Goal: Find specific page/section: Find specific page/section

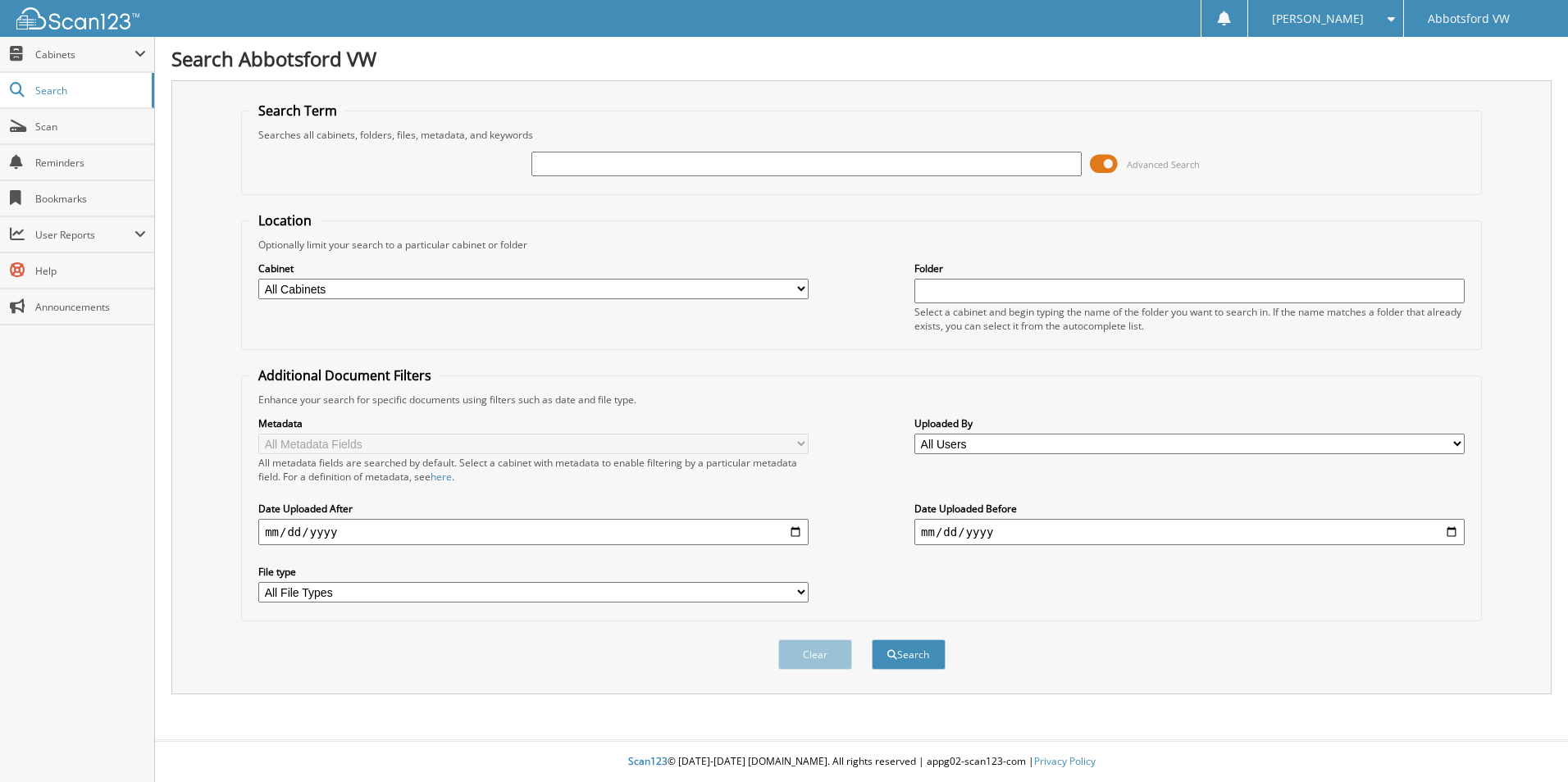
click at [611, 169] on input "text" at bounding box center [806, 164] width 550 height 25
type input "t"
type input "TTC69625"
click at [872, 639] on button "Search" at bounding box center [909, 655] width 73 height 31
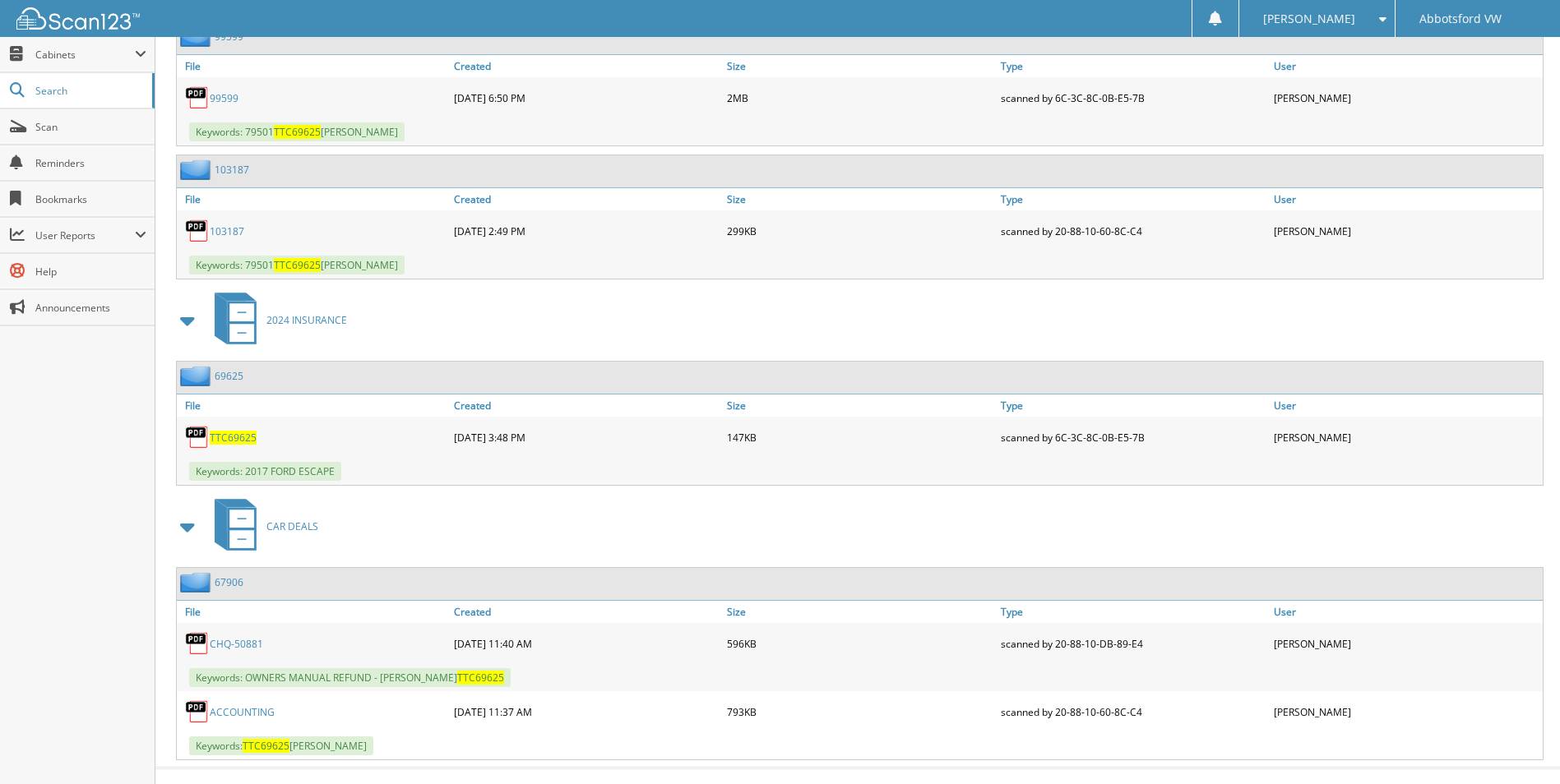
scroll to position [1311, 0]
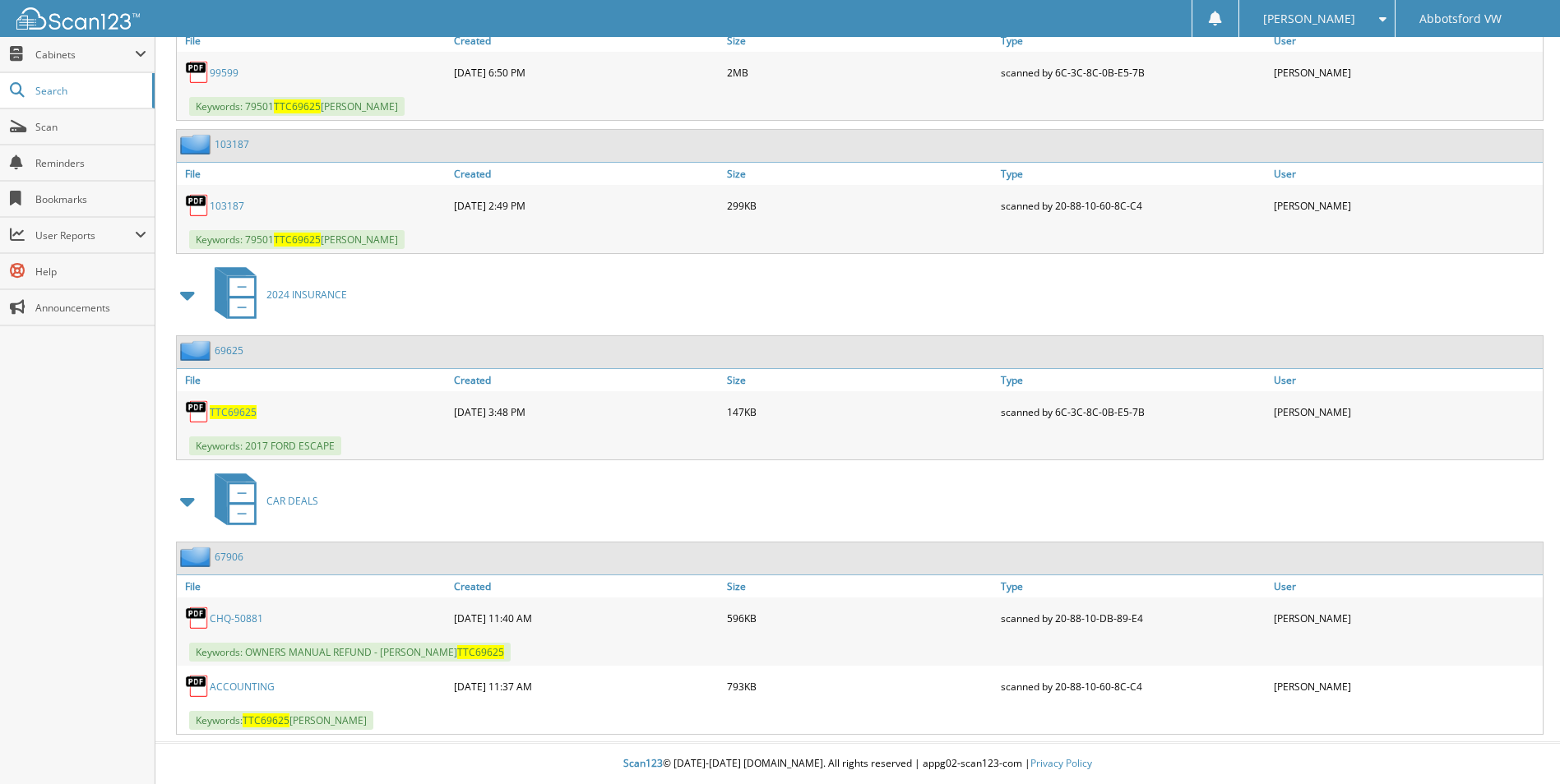
click at [245, 617] on link "CHQ-50881" at bounding box center [236, 618] width 53 height 14
click at [251, 683] on link "ACCOUNTING" at bounding box center [242, 686] width 65 height 14
click at [182, 496] on span at bounding box center [188, 501] width 23 height 30
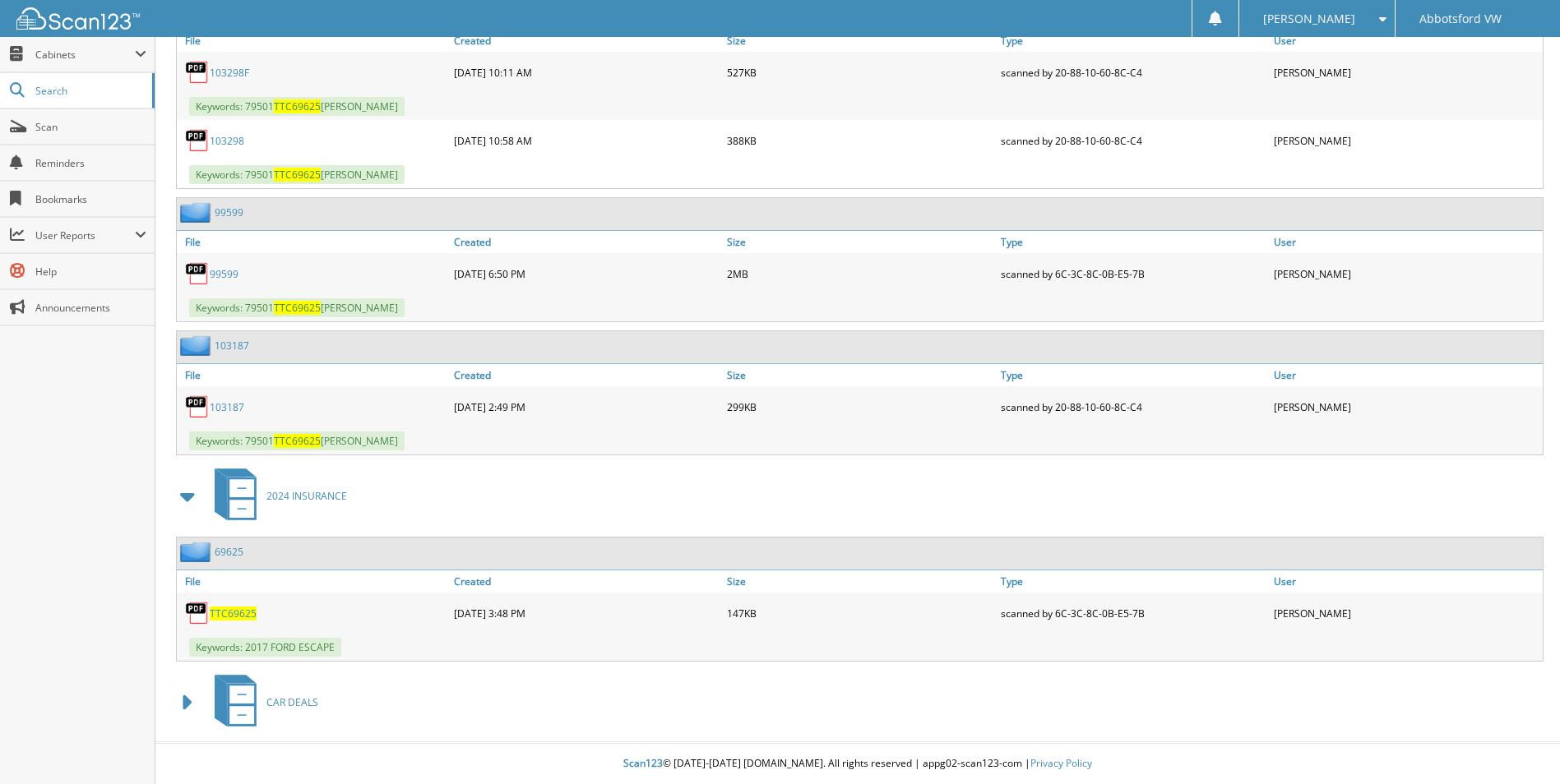
click at [182, 496] on span at bounding box center [188, 496] width 23 height 30
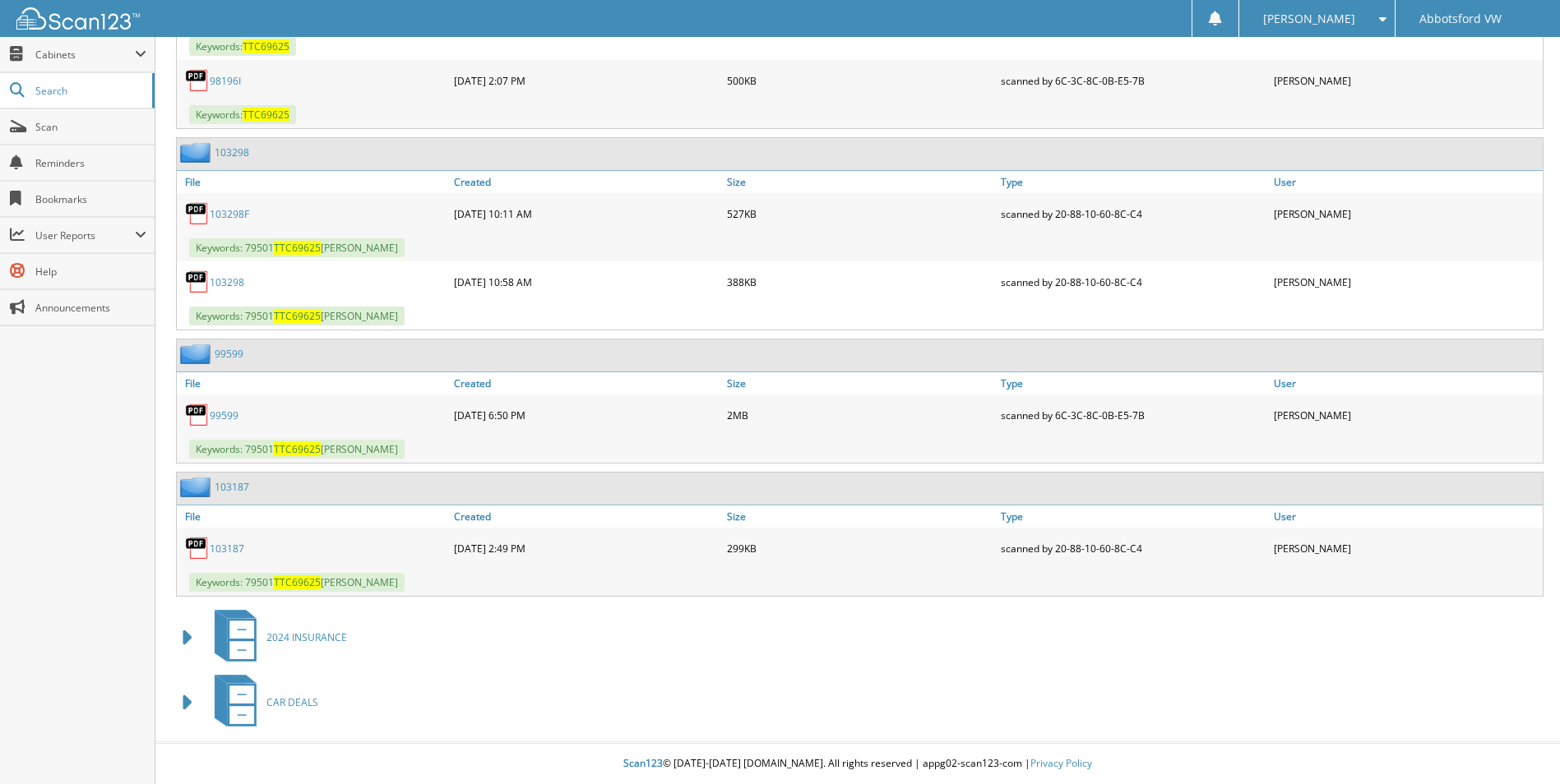
click at [179, 698] on span at bounding box center [188, 703] width 23 height 30
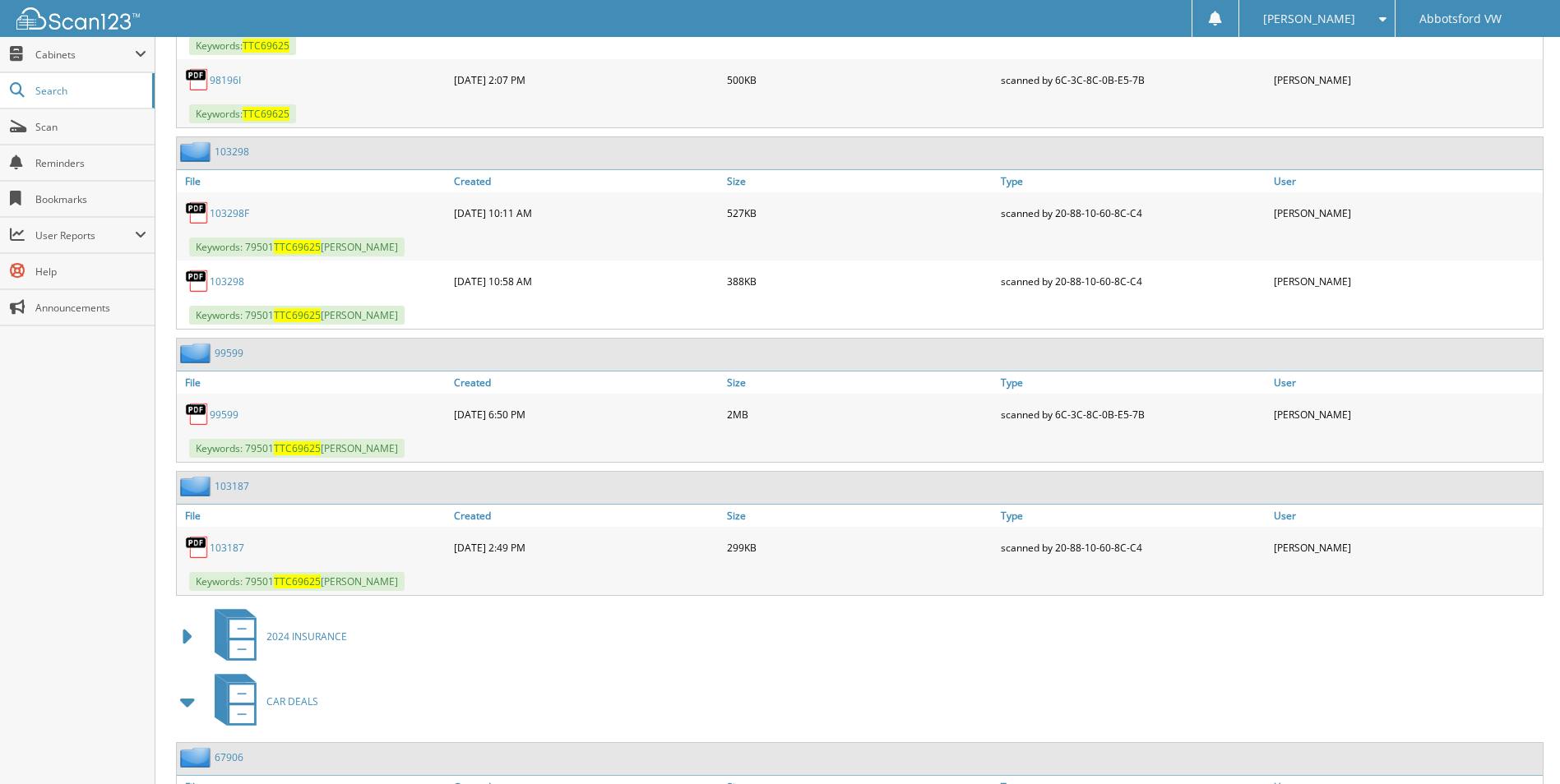
scroll to position [1169, 0]
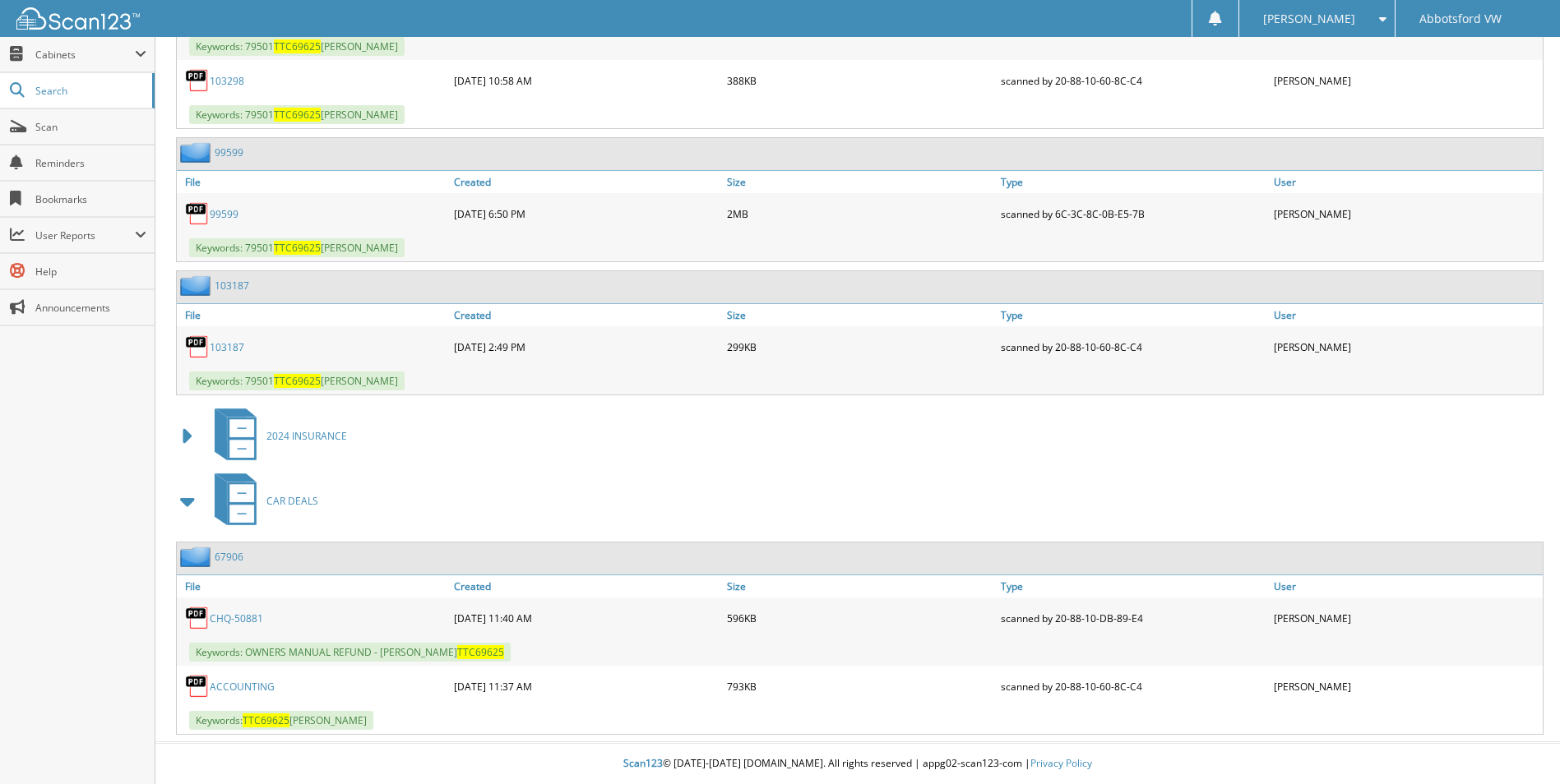
click at [190, 442] on span at bounding box center [188, 437] width 23 height 30
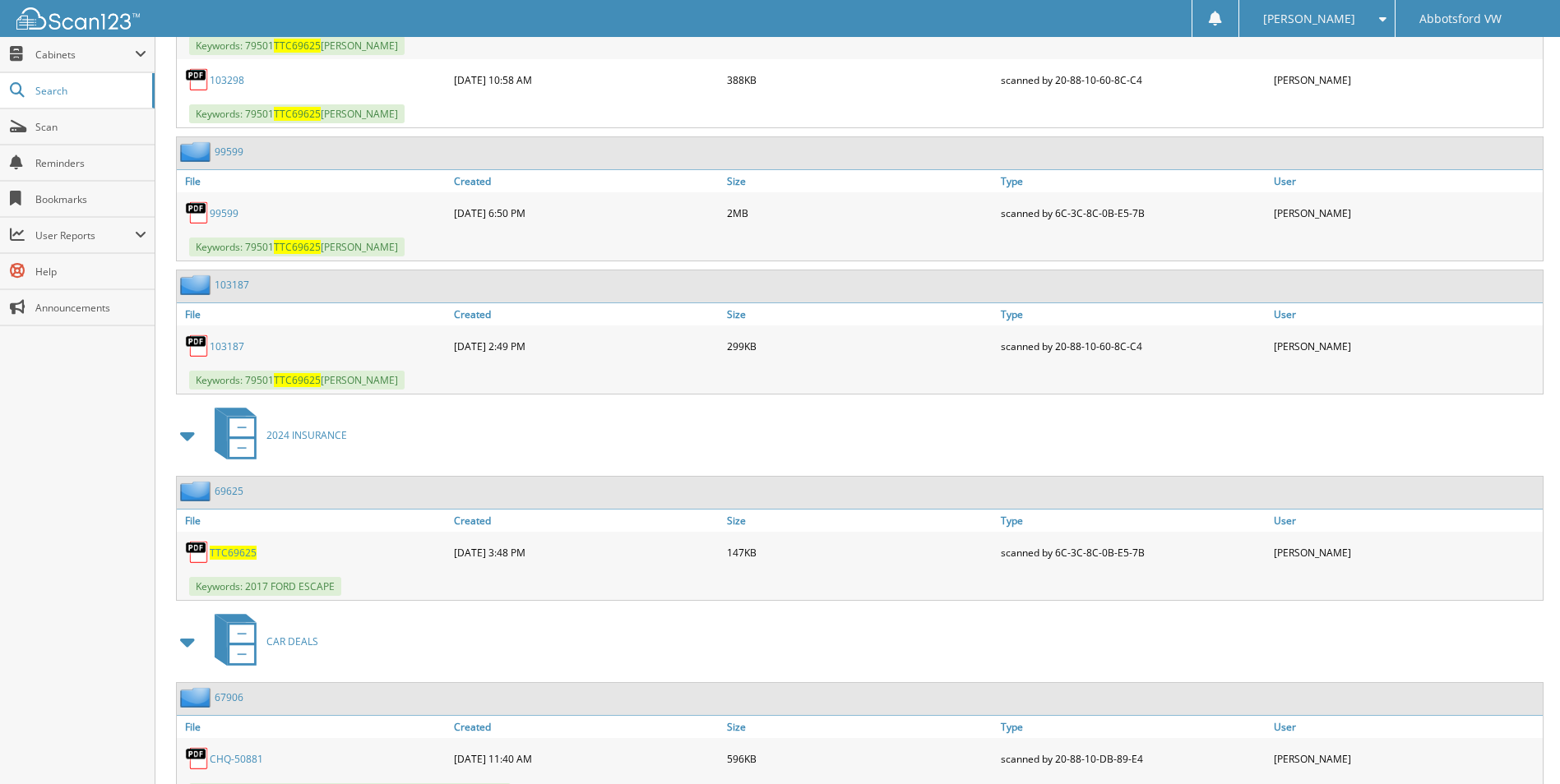
click at [229, 346] on link "103187" at bounding box center [227, 347] width 34 height 14
click at [219, 216] on link "99599" at bounding box center [224, 213] width 29 height 14
click at [239, 555] on span "TTC69625" at bounding box center [233, 553] width 47 height 14
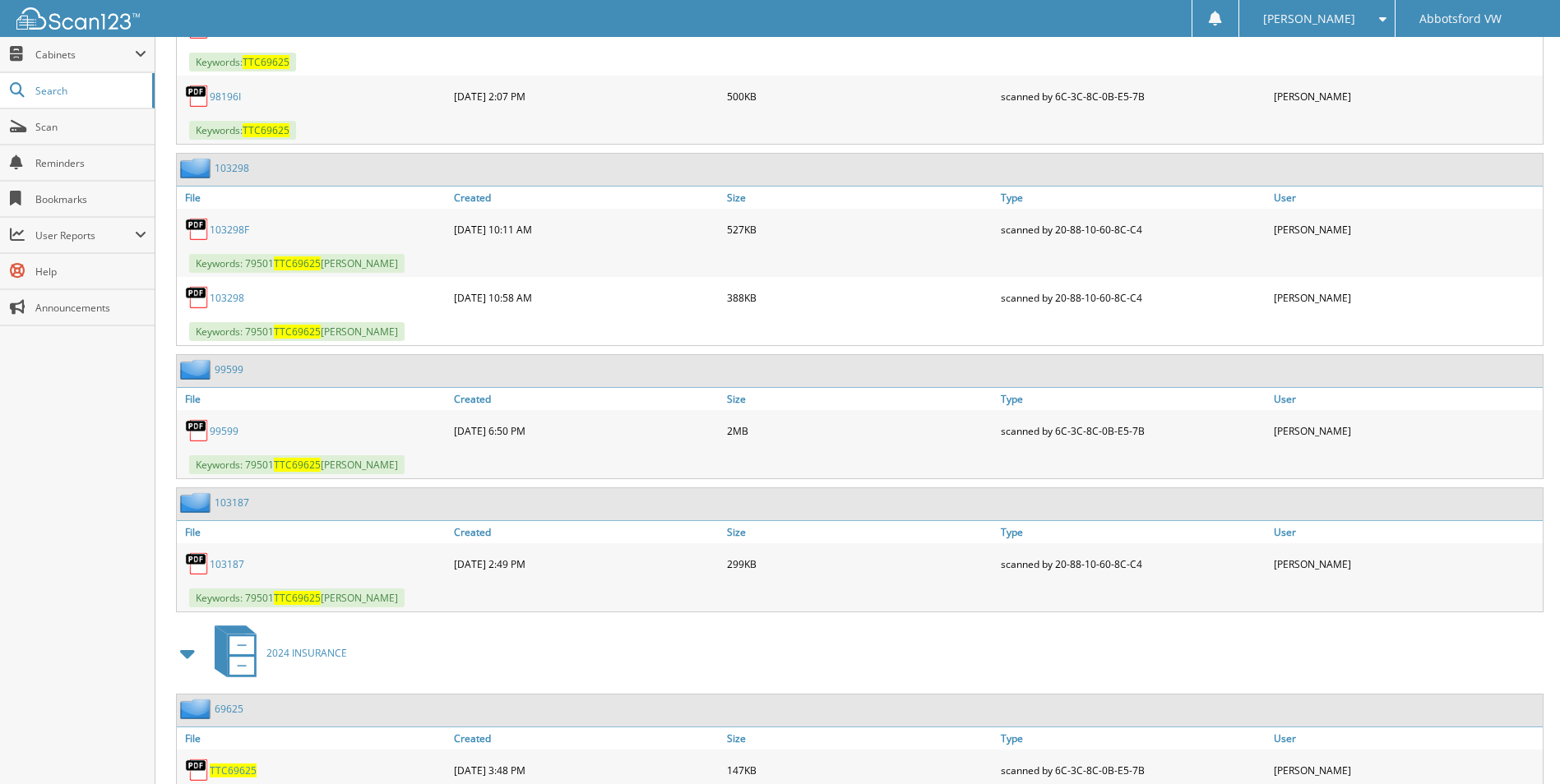
scroll to position [923, 0]
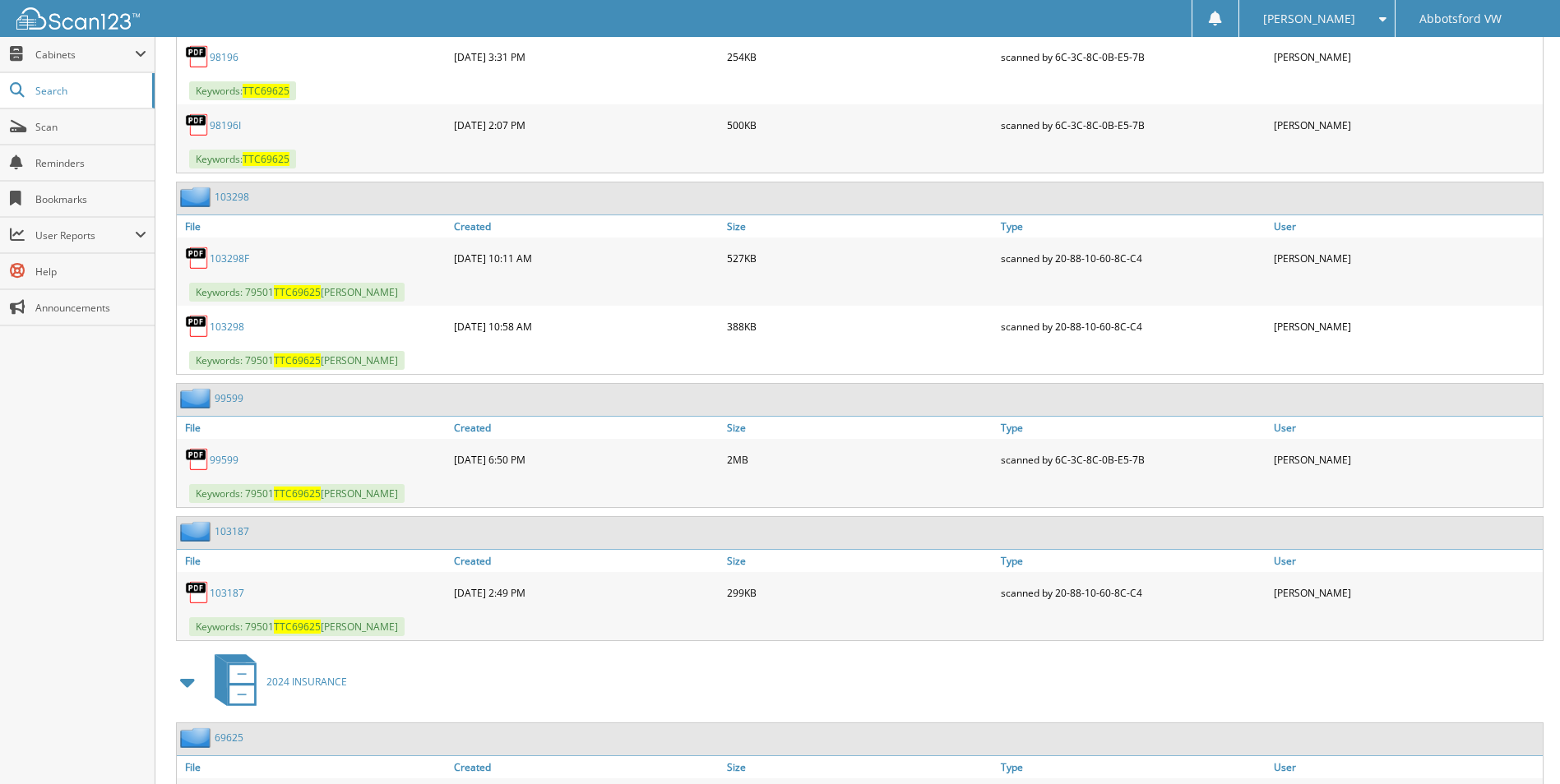
click at [240, 328] on link "103298" at bounding box center [227, 327] width 34 height 14
click at [232, 261] on link "103298F" at bounding box center [229, 258] width 39 height 14
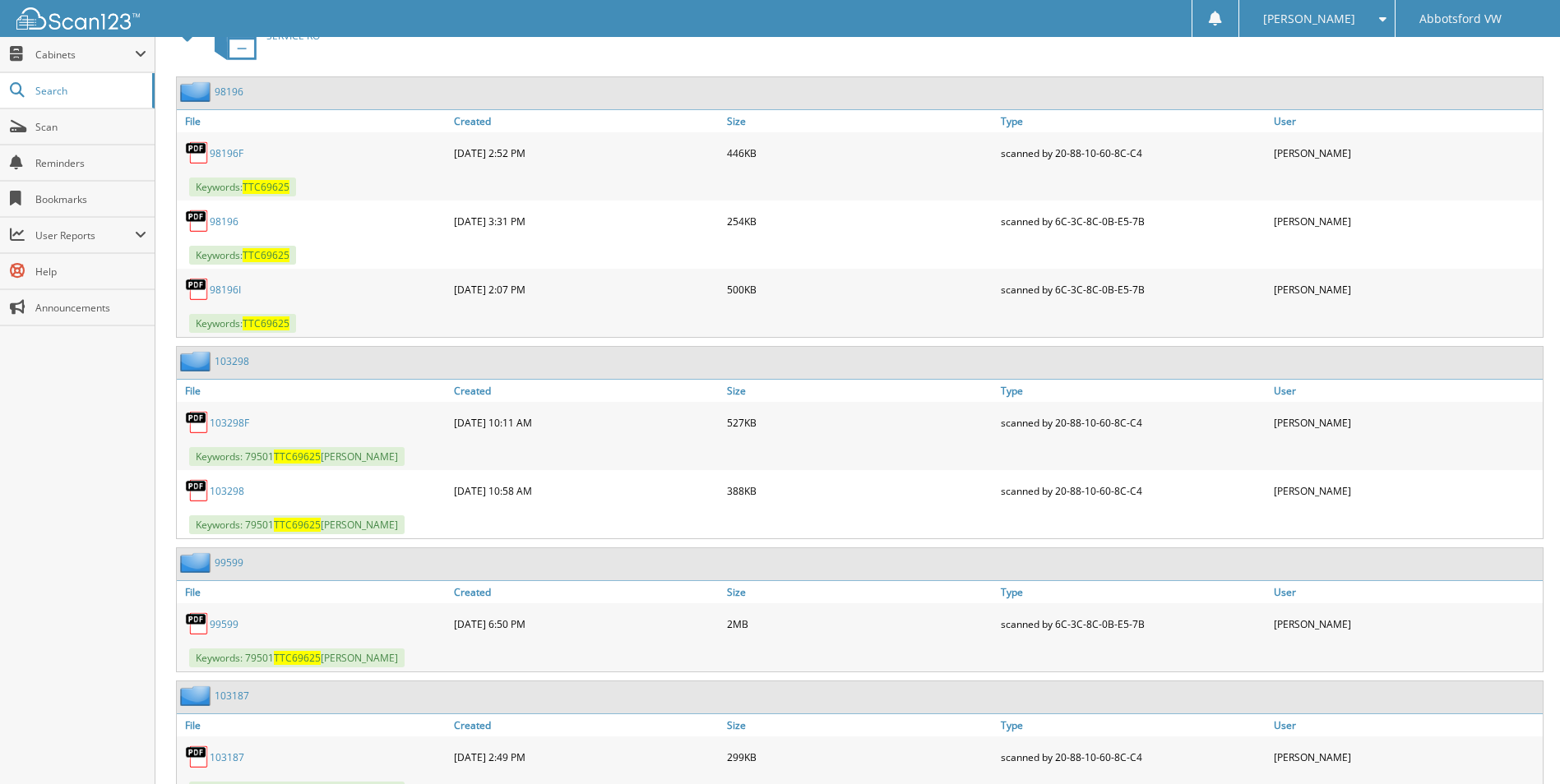
scroll to position [676, 0]
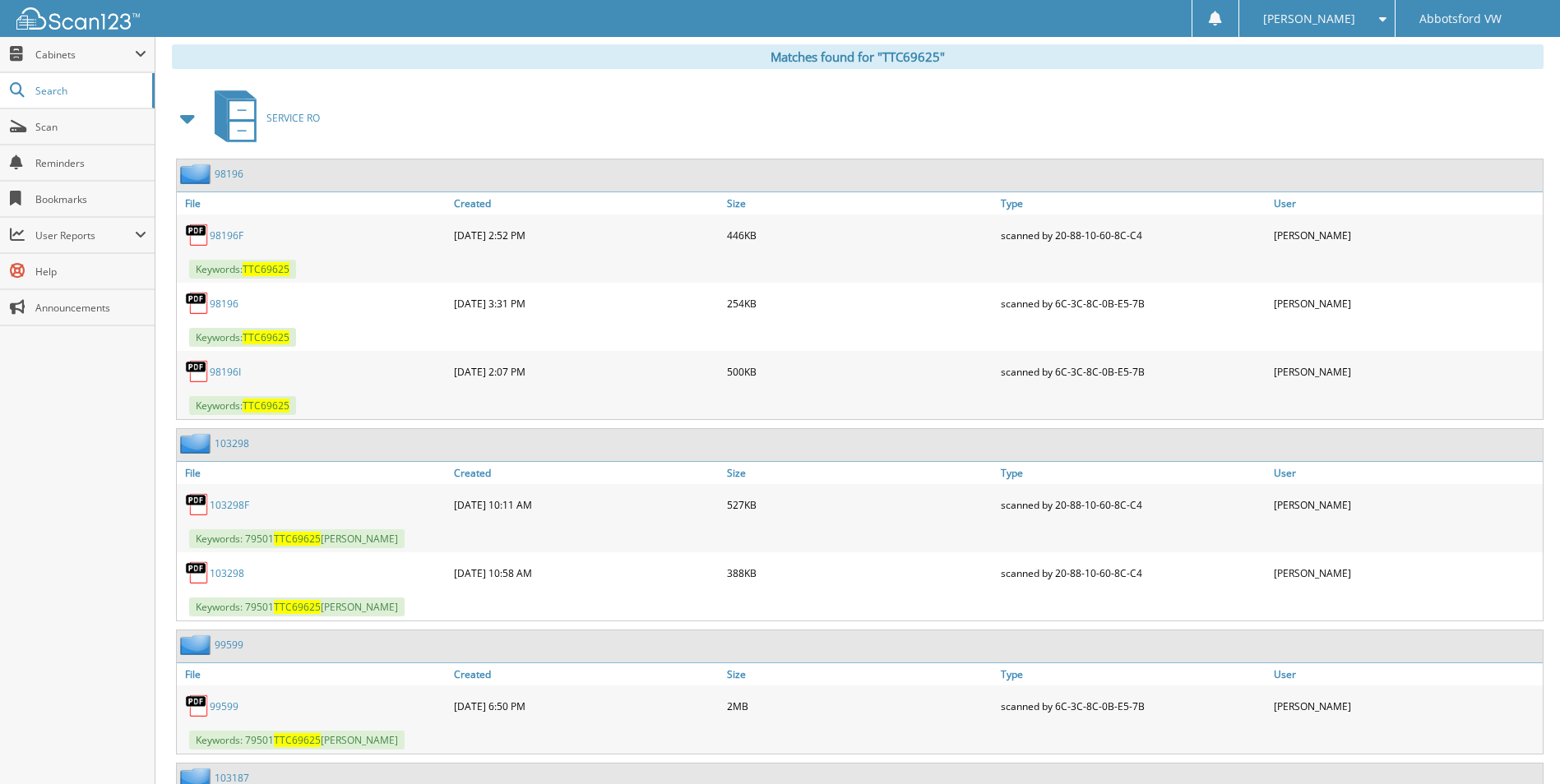
click at [223, 371] on link "98196I" at bounding box center [225, 371] width 31 height 14
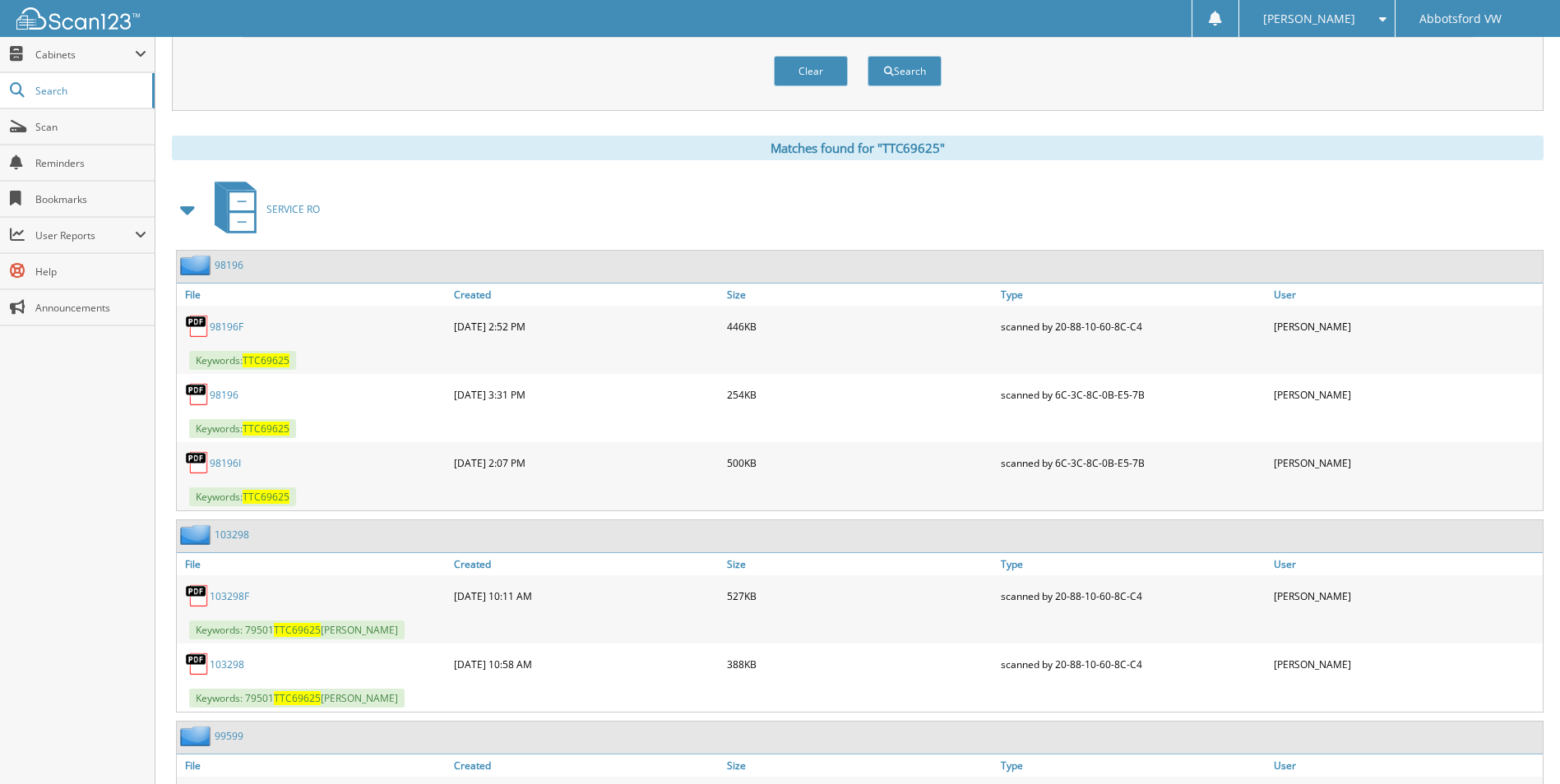
scroll to position [430, 0]
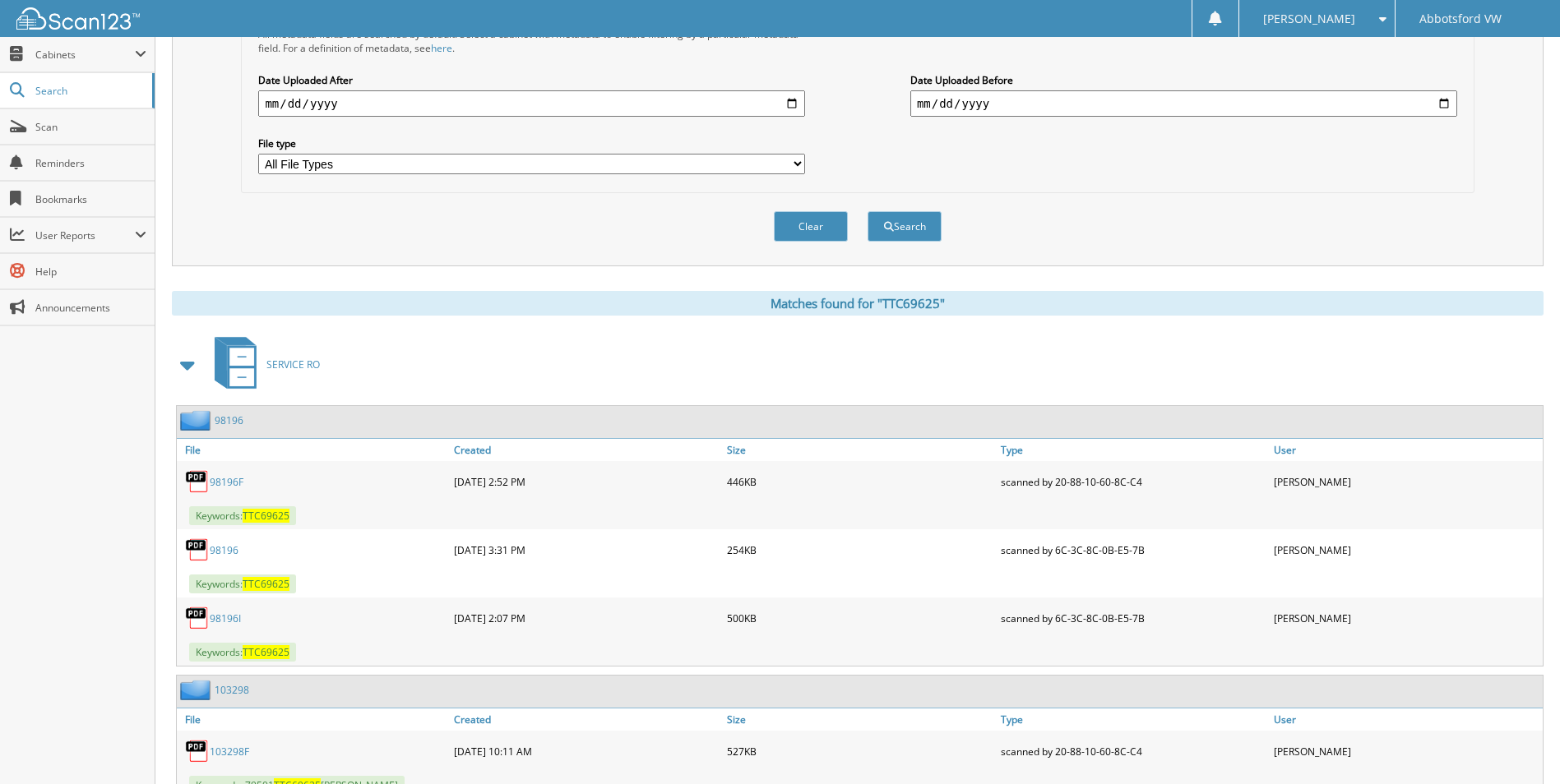
click at [364, 171] on select "All File Types DOCX JPEG JPG PDF PNG XLS XLSX" at bounding box center [532, 164] width 547 height 21
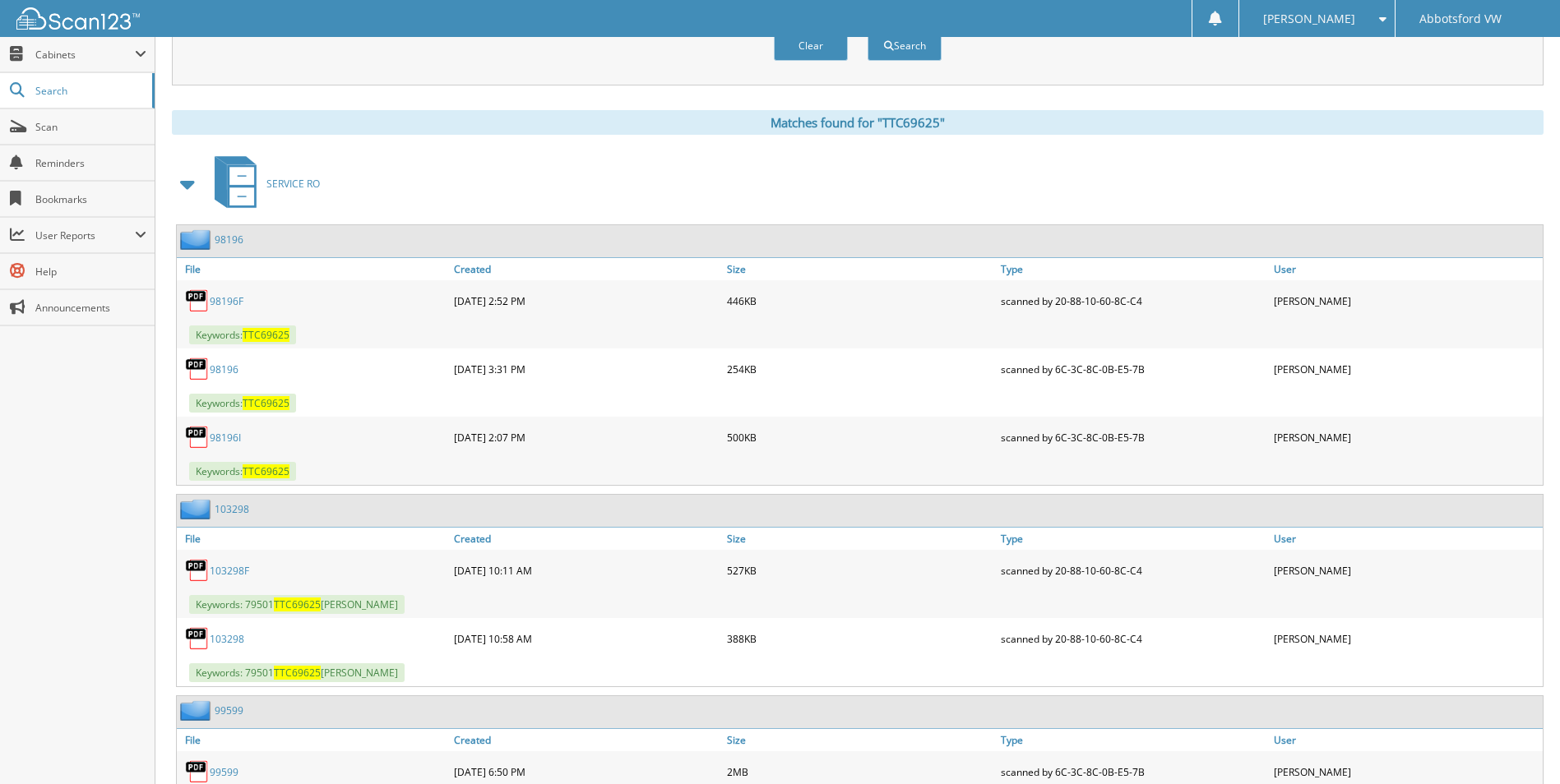
scroll to position [758, 0]
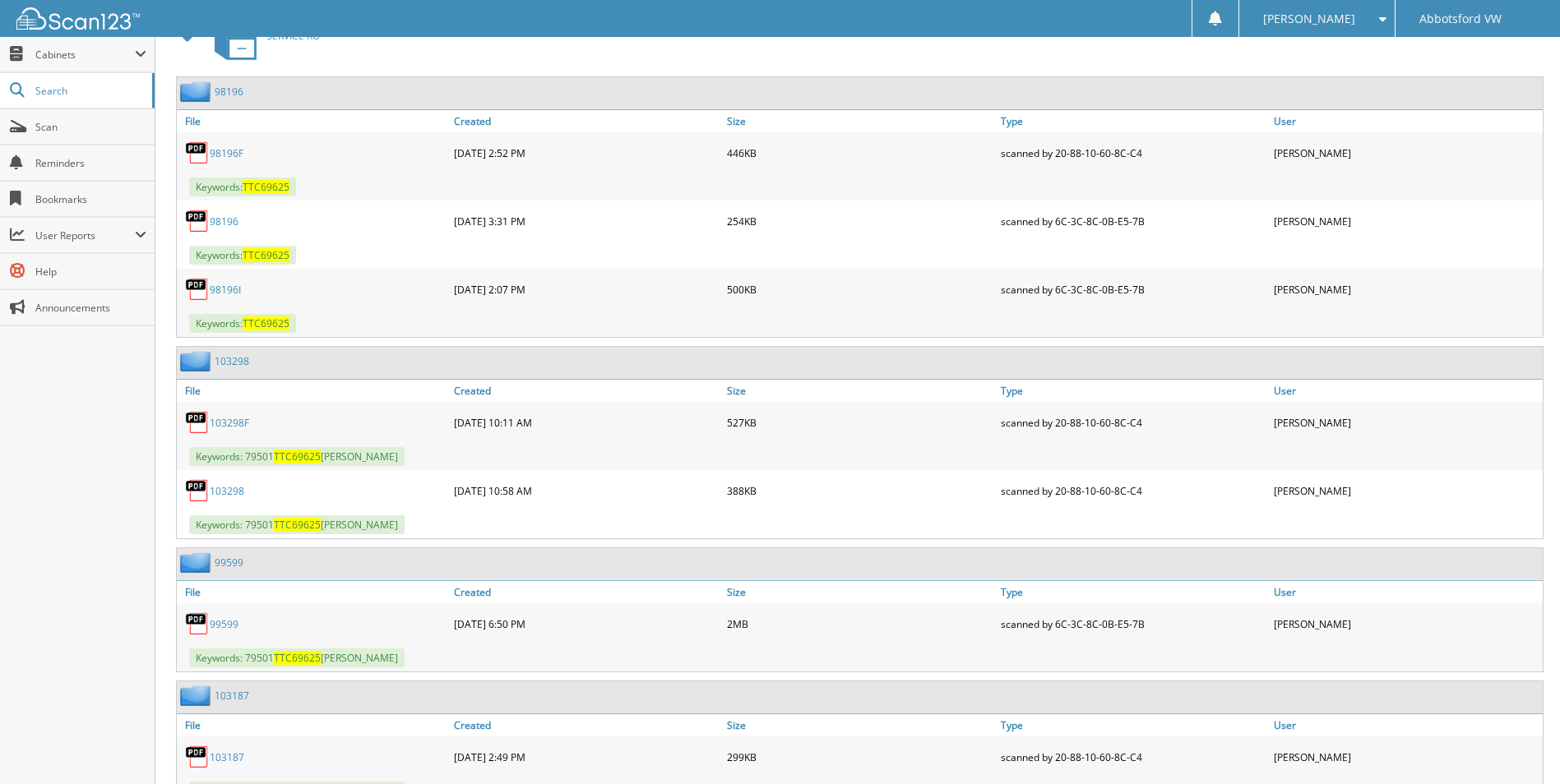
click at [223, 155] on link "98196F" at bounding box center [226, 153] width 33 height 14
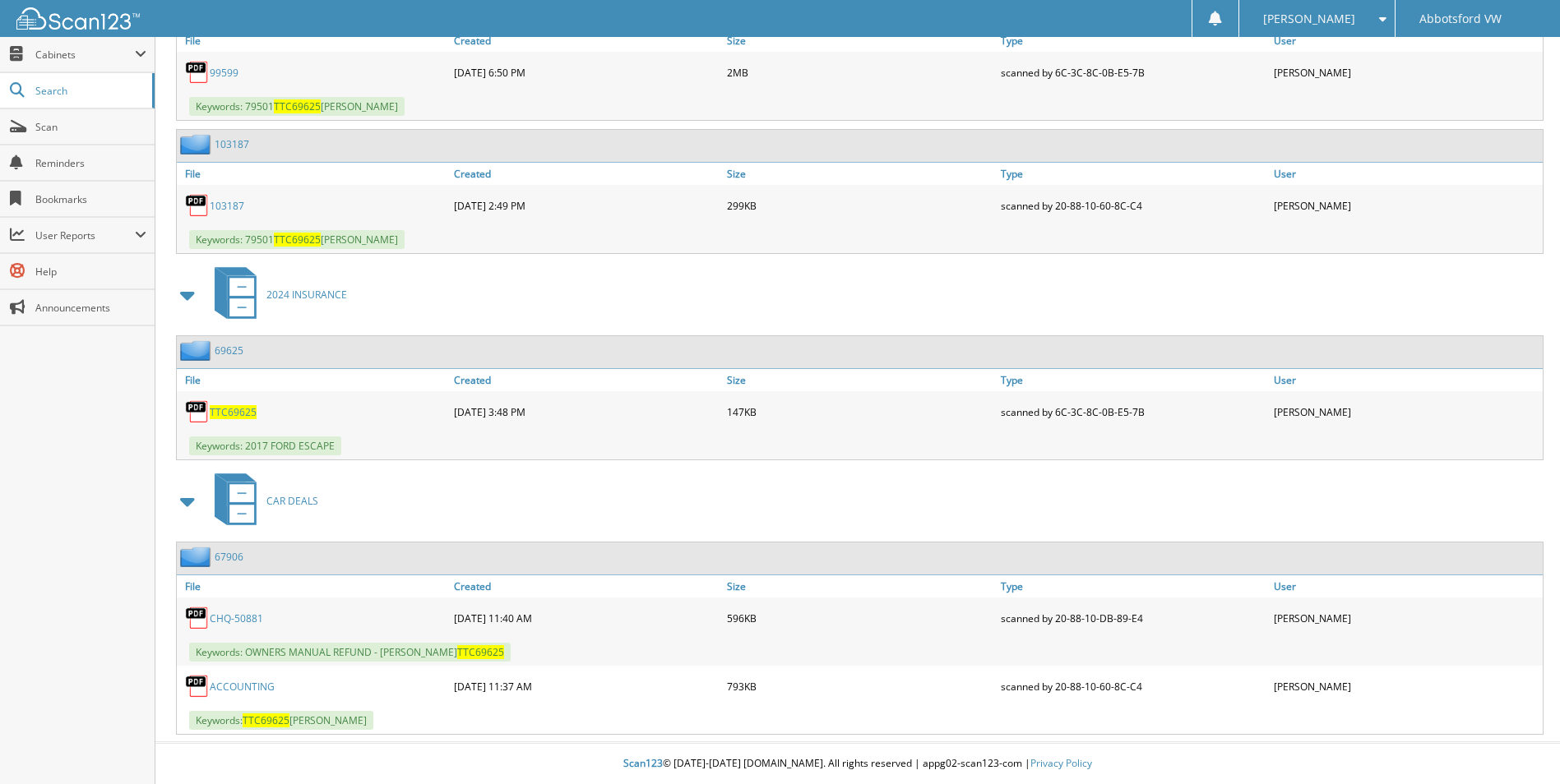
click at [234, 353] on link "69625" at bounding box center [229, 350] width 29 height 14
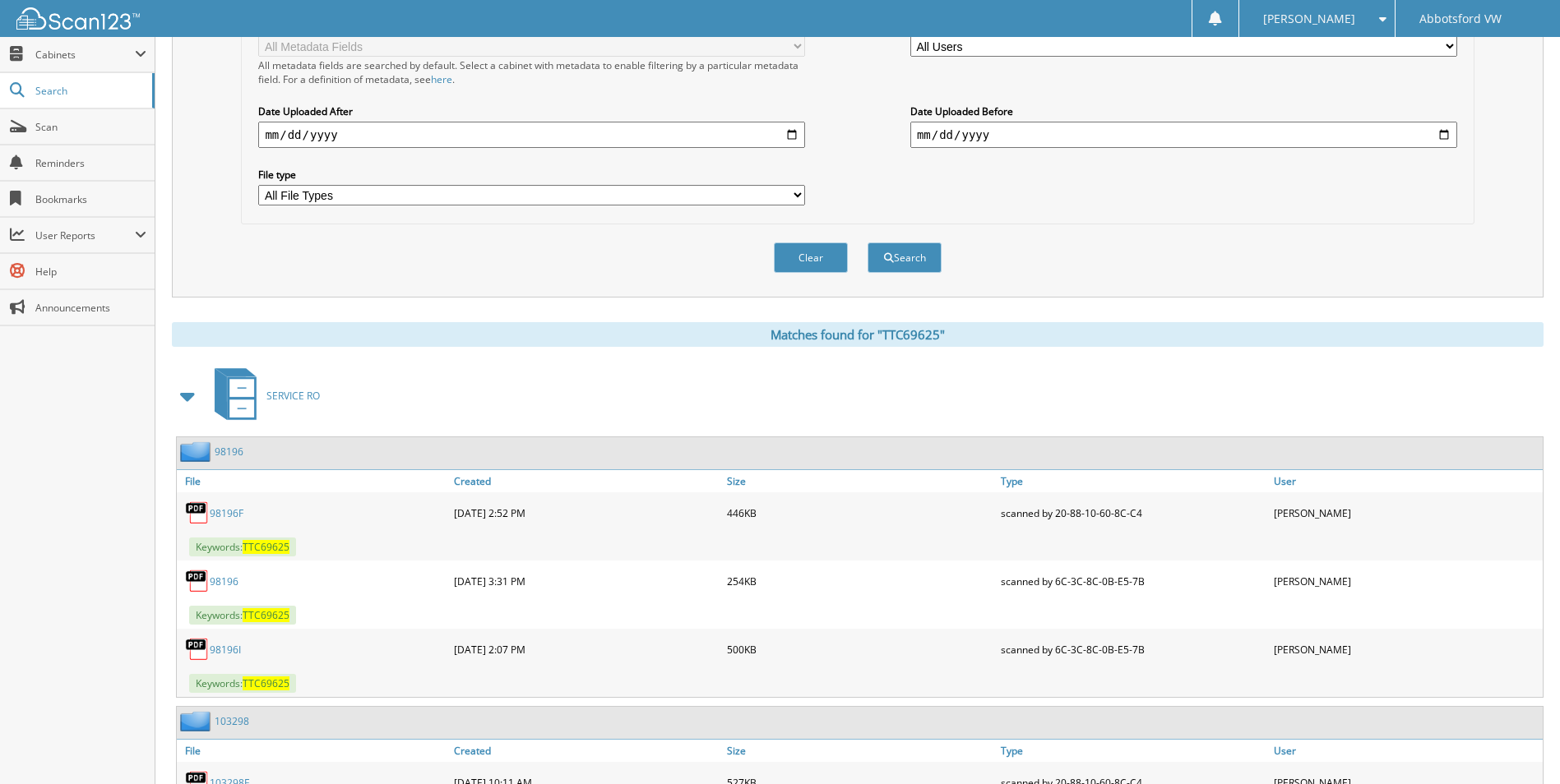
scroll to position [575, 0]
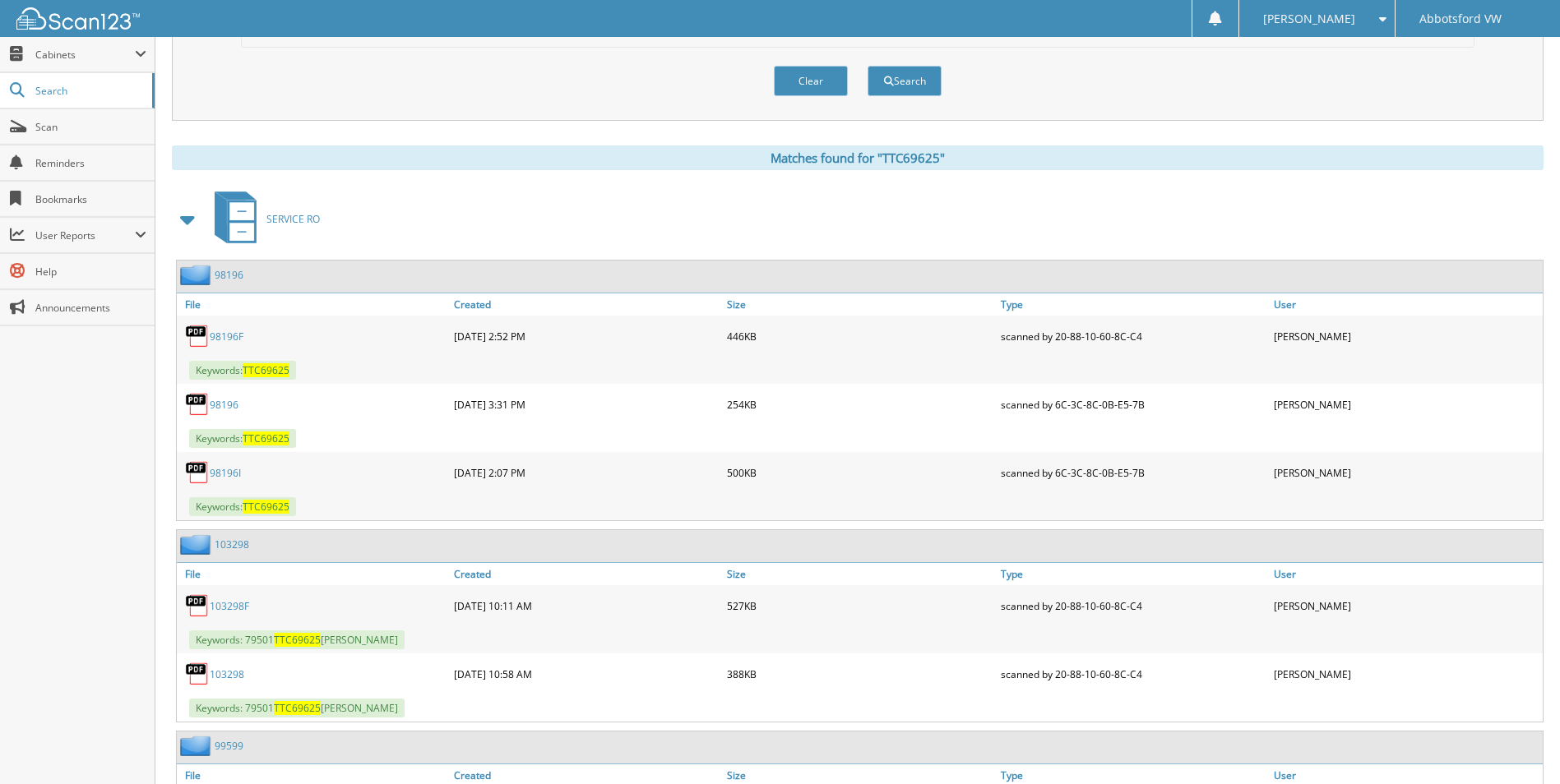
click at [223, 340] on link "98196F" at bounding box center [226, 336] width 33 height 14
click at [228, 406] on link "98196" at bounding box center [224, 405] width 29 height 14
click at [223, 472] on link "98196I" at bounding box center [225, 472] width 31 height 14
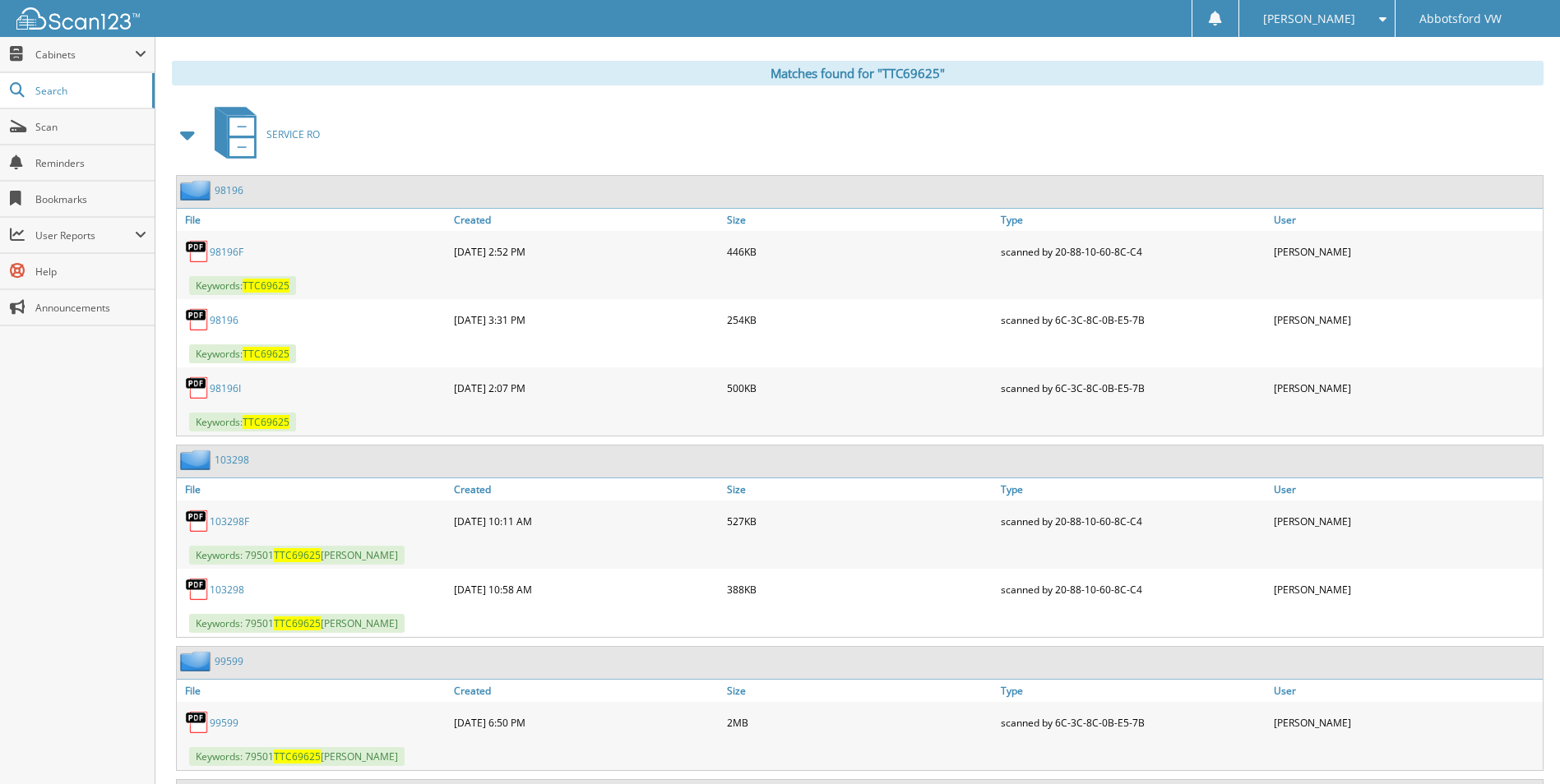
scroll to position [822, 0]
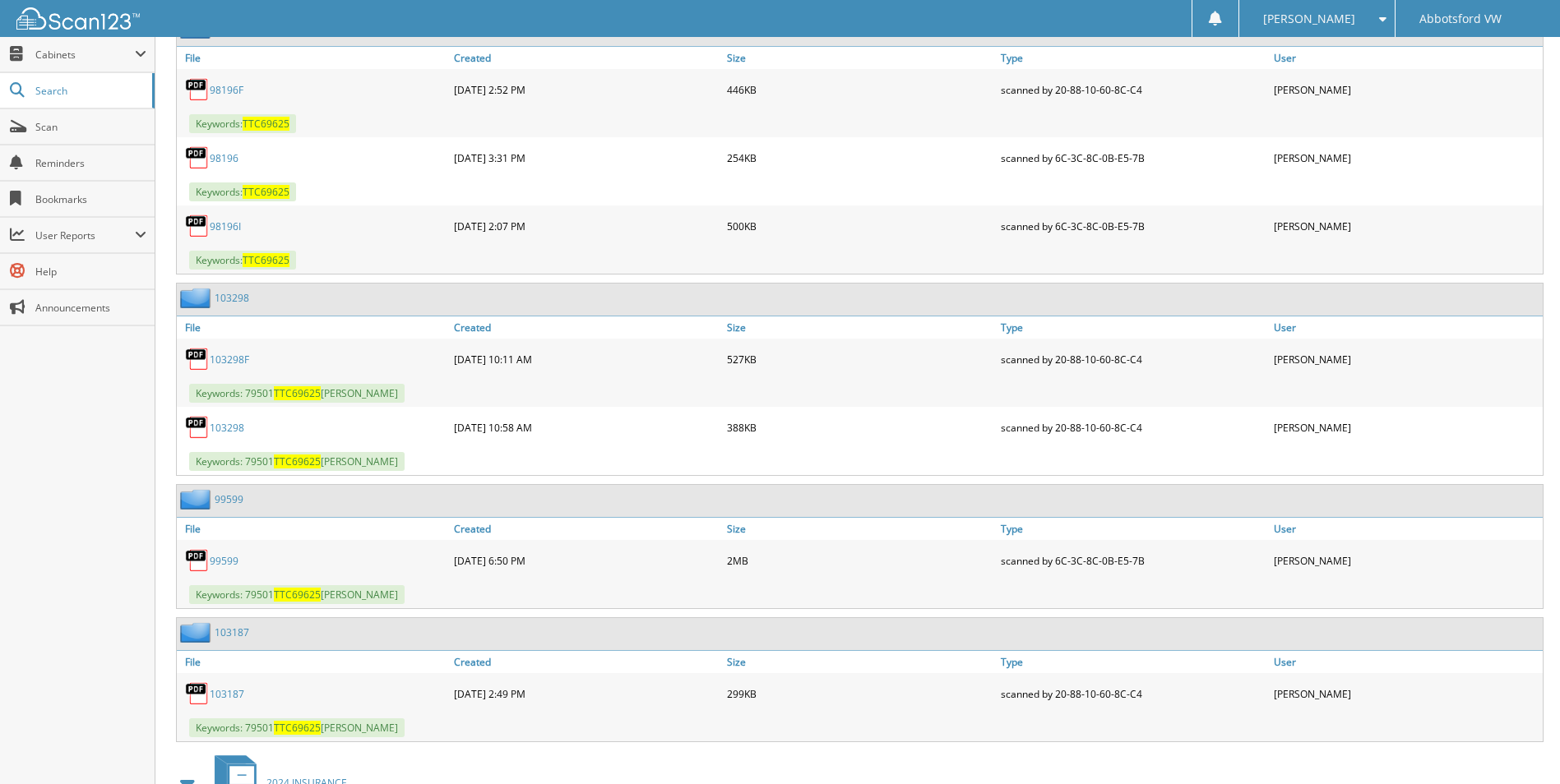
click at [234, 360] on link "103298F" at bounding box center [229, 359] width 39 height 14
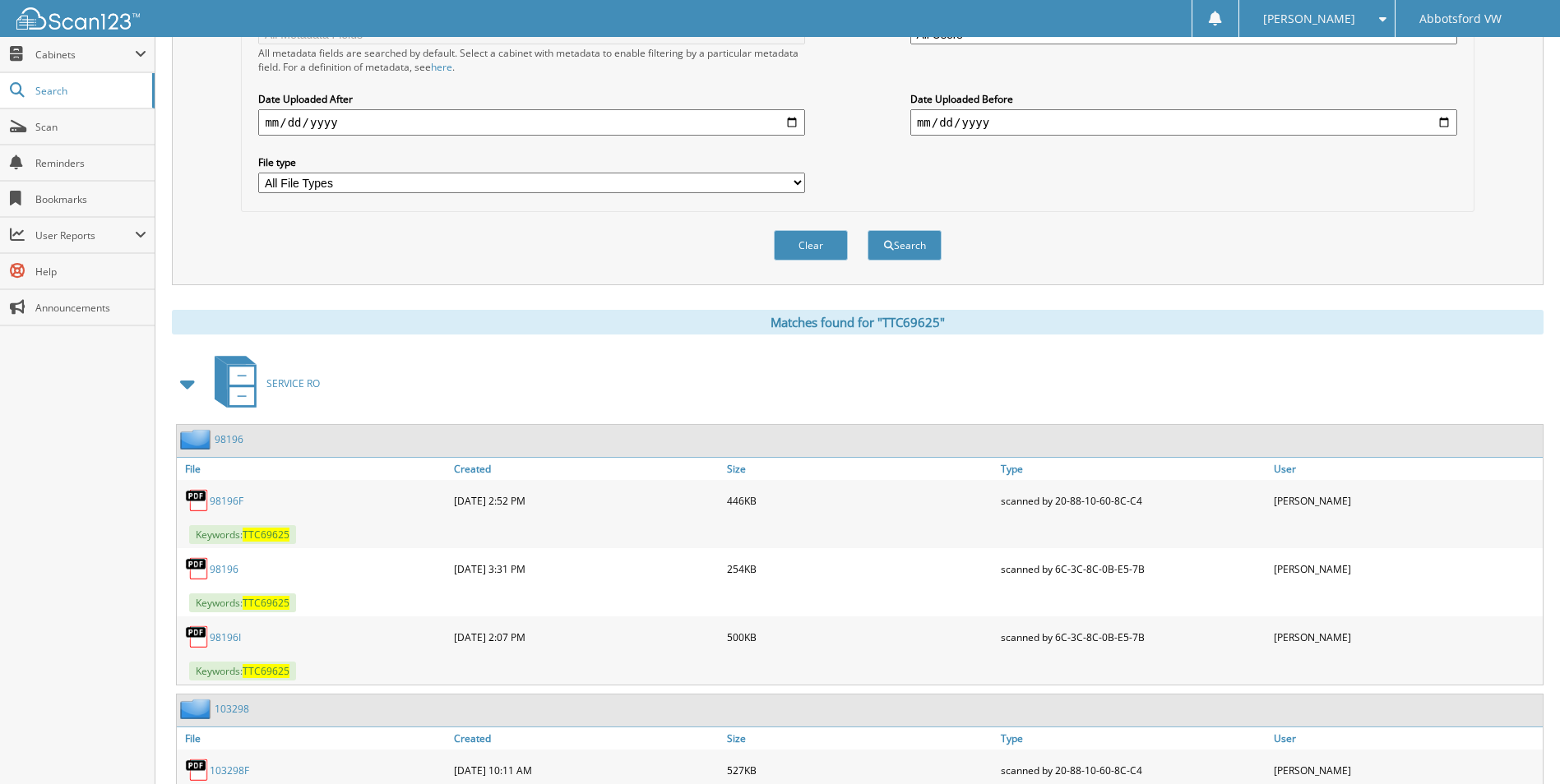
scroll to position [0, 0]
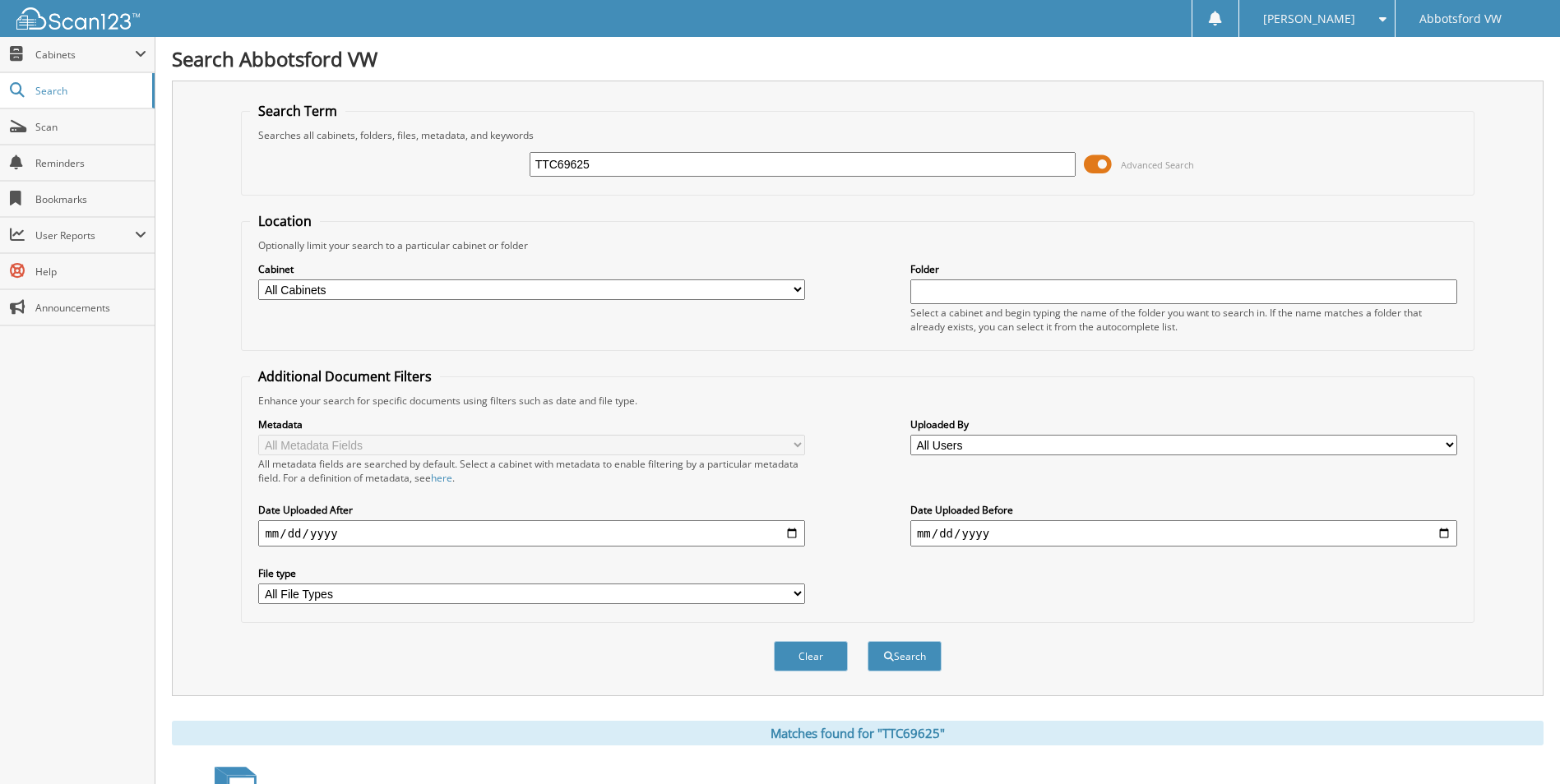
drag, startPoint x: 602, startPoint y: 171, endPoint x: 536, endPoint y: 165, distance: 66.3
click at [536, 165] on input "TTC69625" at bounding box center [802, 164] width 547 height 25
type input "79501"
click at [867, 641] on button "Search" at bounding box center [904, 656] width 74 height 31
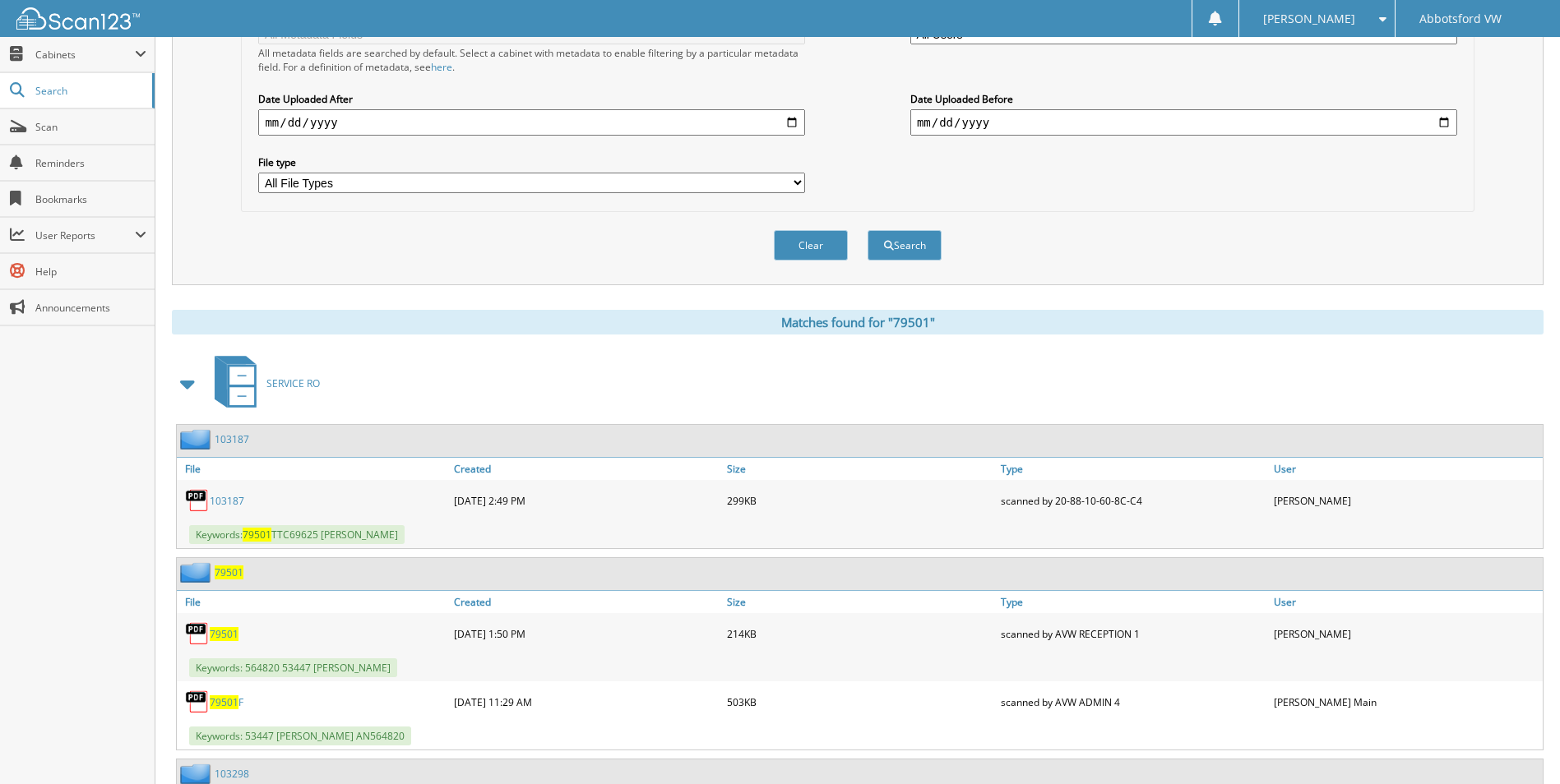
scroll to position [762, 0]
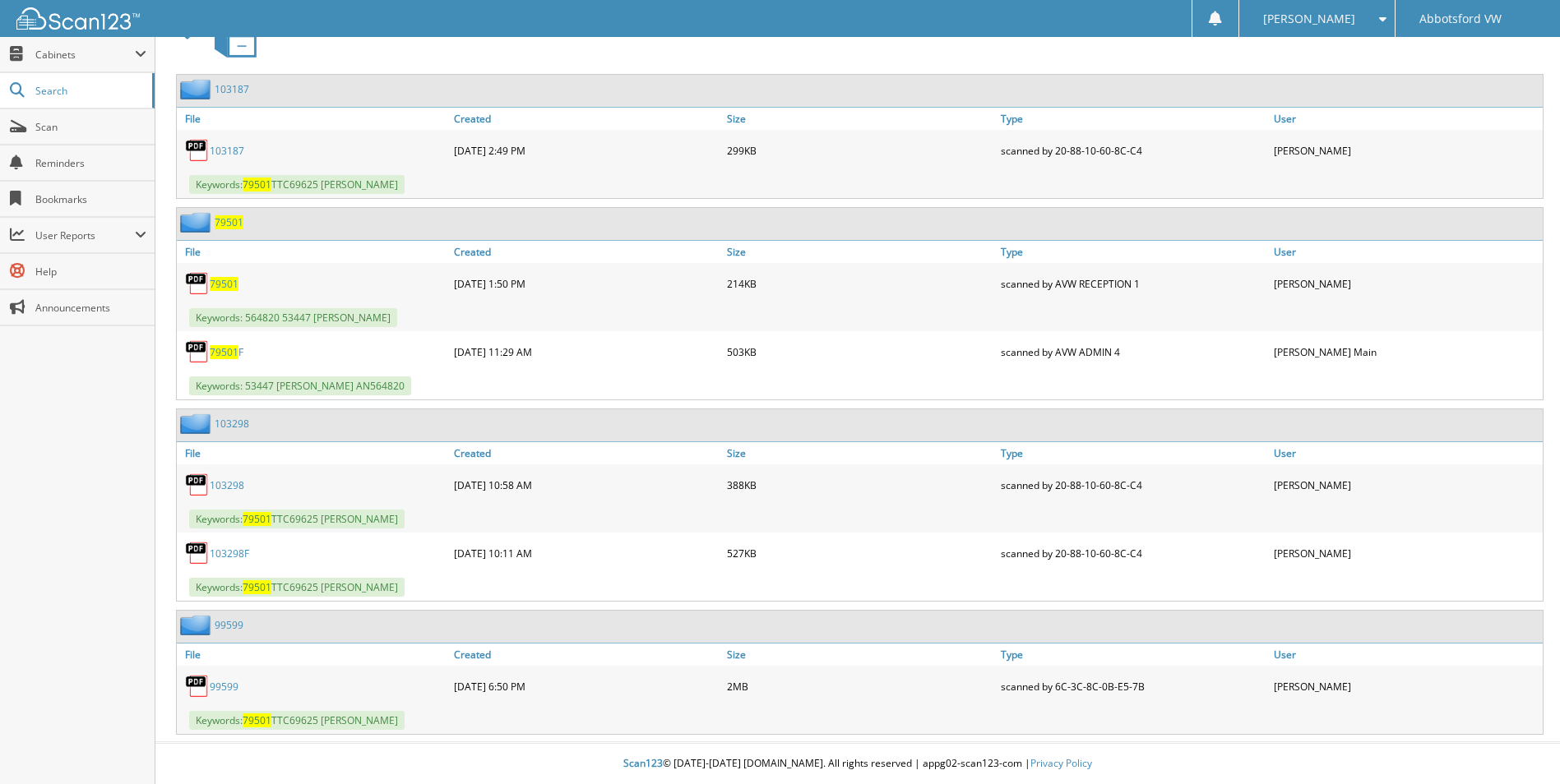
click at [225, 680] on link "99599" at bounding box center [224, 686] width 29 height 14
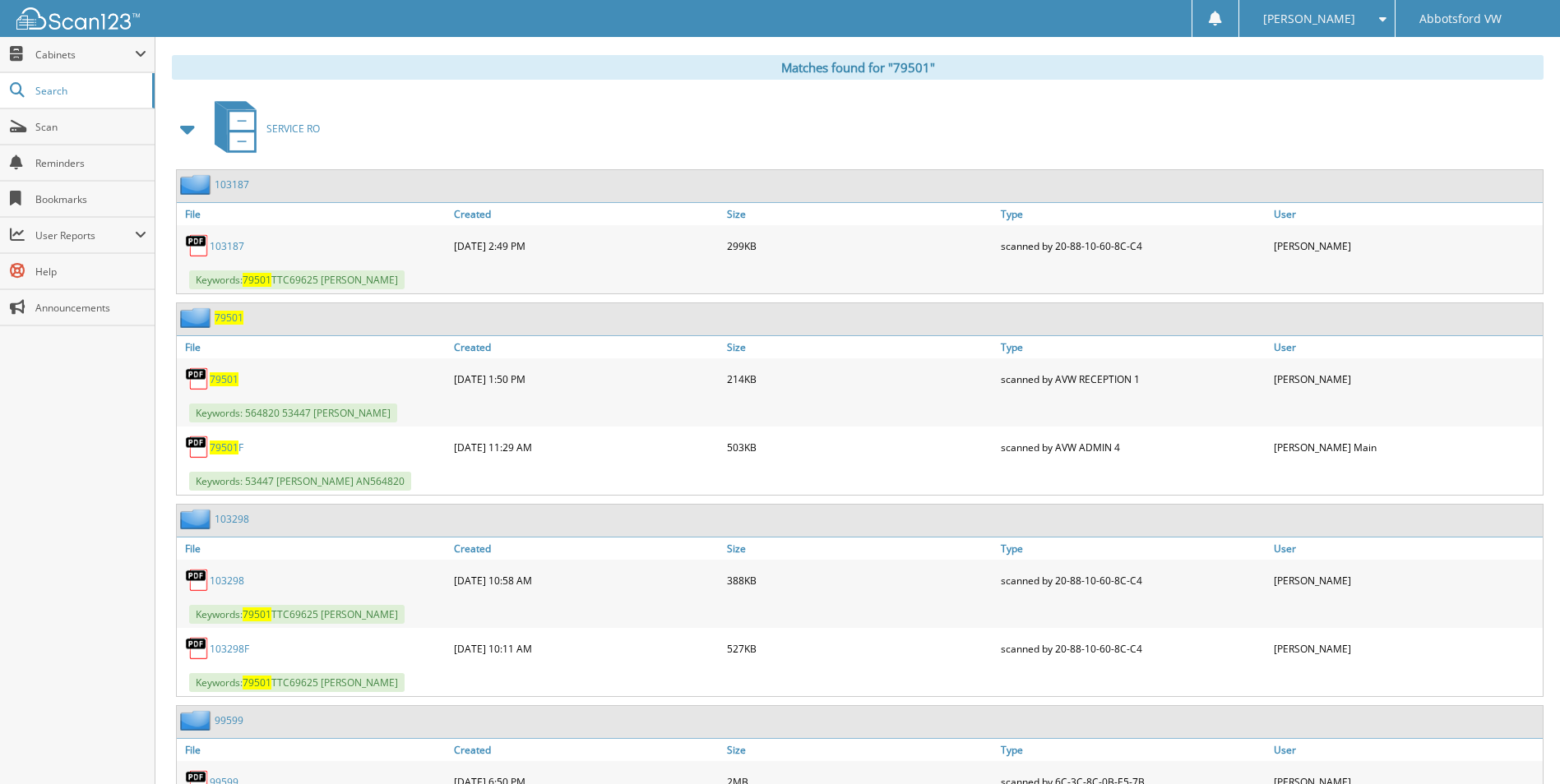
scroll to position [515, 0]
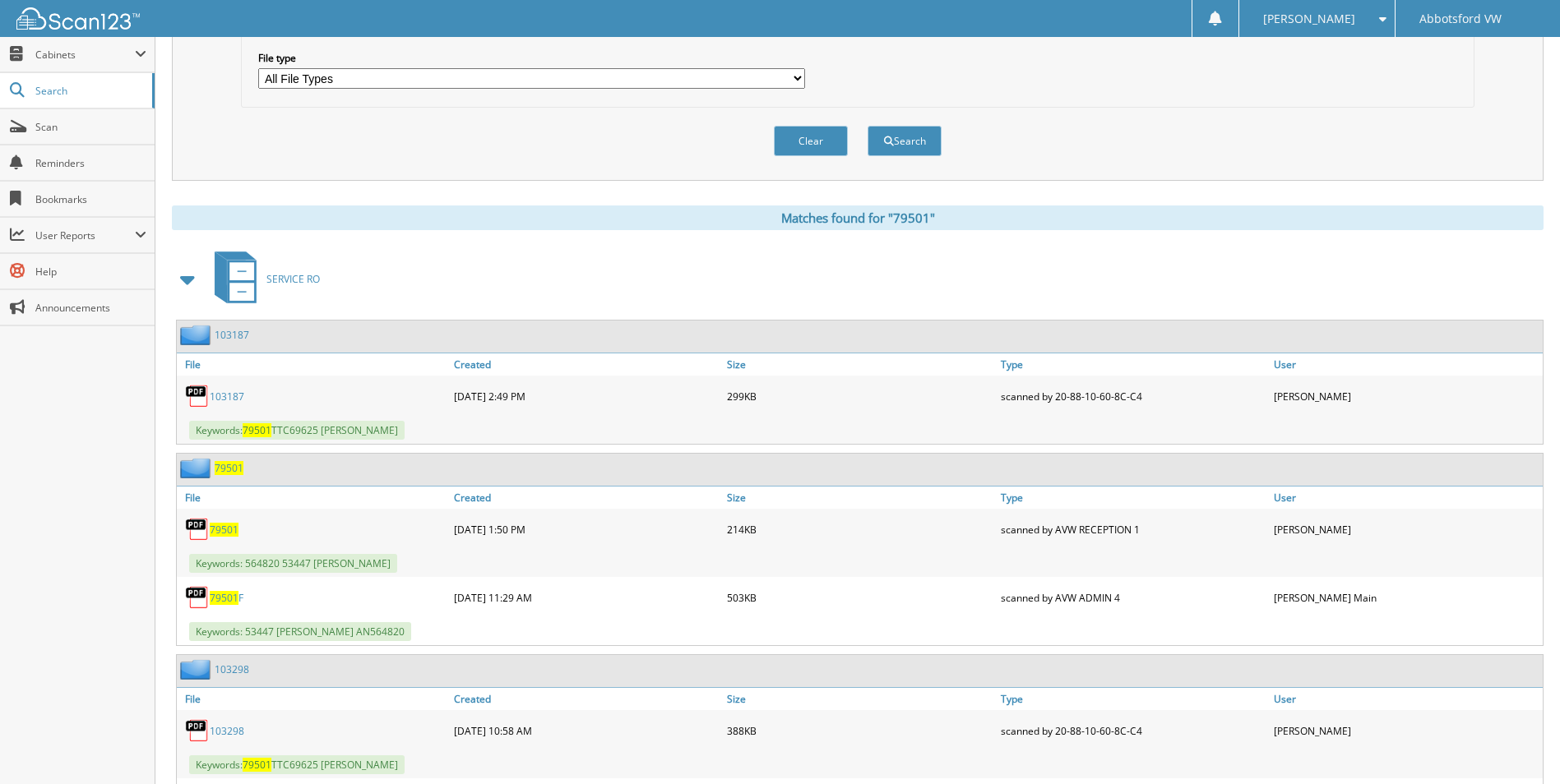
click at [231, 392] on link "103187" at bounding box center [227, 396] width 34 height 14
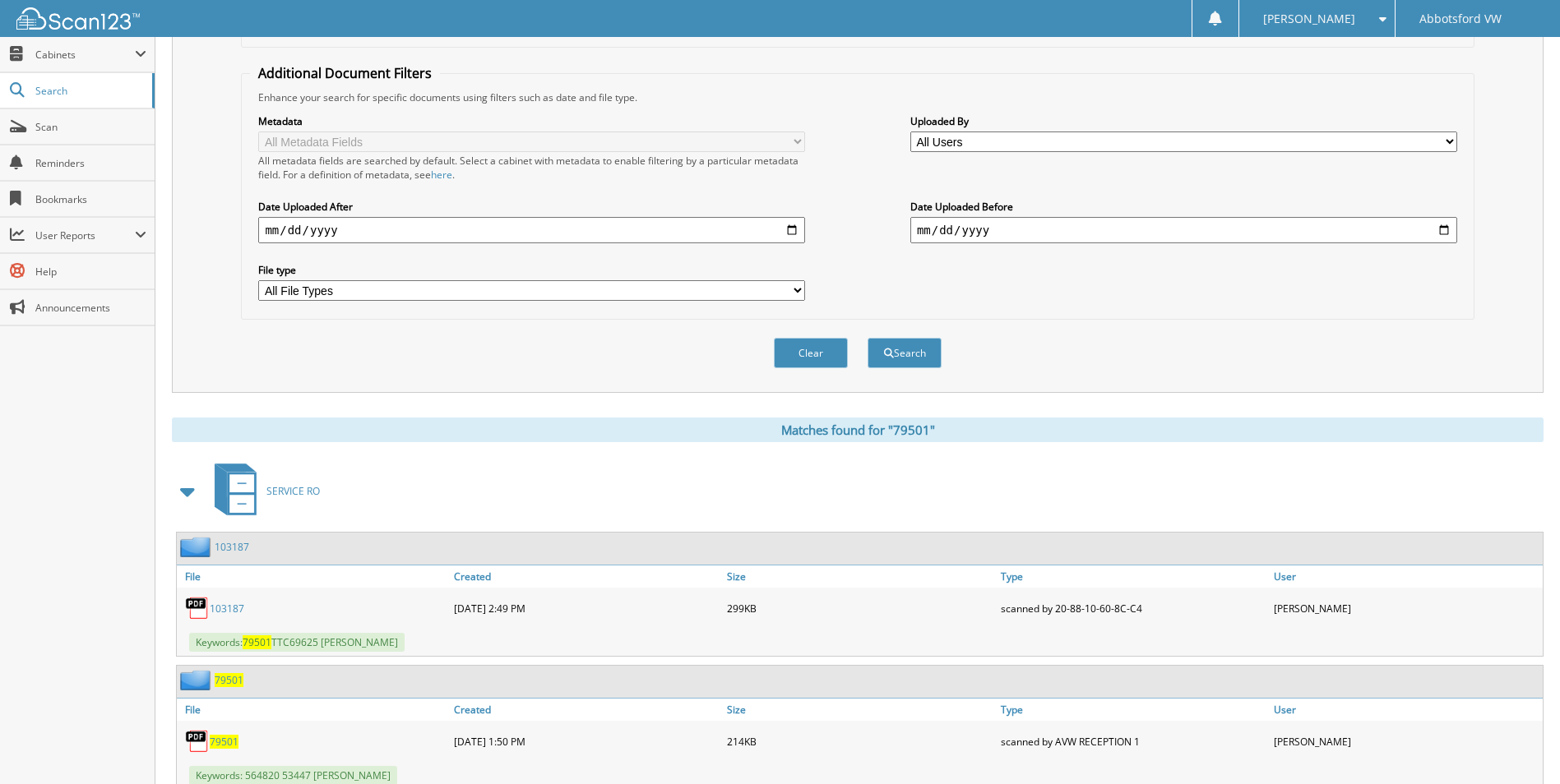
scroll to position [187, 0]
